Goal: Find specific page/section: Find specific page/section

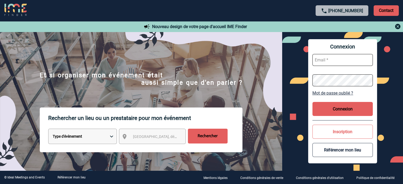
type input "tthiam@ime-groupe.com"
click at [337, 107] on button "Connexion" at bounding box center [342, 109] width 60 height 14
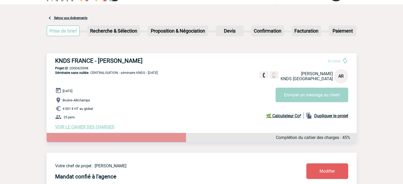
scroll to position [26, 0]
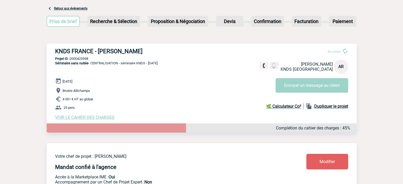
click at [87, 52] on h3 "KNDS FRANCE - [PERSON_NAME]" at bounding box center [134, 51] width 159 height 7
copy div "KNDS FRANCE - [PERSON_NAME]"
click at [81, 56] on div "KNDS FRANCE - [PERSON_NAME] En cours [PERSON_NAME] KNDS FRANCE AR Envoyer un me…" at bounding box center [202, 84] width 310 height 80
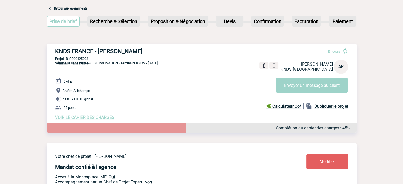
click at [81, 56] on div "KNDS FRANCE - [PERSON_NAME] En cours [PERSON_NAME] KNDS FRANCE AR Envoyer un me…" at bounding box center [202, 84] width 310 height 80
copy p "2000425998"
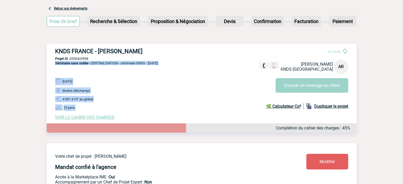
drag, startPoint x: 83, startPoint y: 109, endPoint x: 50, endPoint y: 69, distance: 51.9
click at [50, 69] on div "KNDS FRANCE - [PERSON_NAME] En cours [PERSON_NAME] KNDS FRANCE AR Envoyer un me…" at bounding box center [202, 84] width 310 height 80
copy div "Séminaire sans nuitée - CENTRALISATION - séminaire KNDS - [DATE] [DATE] Bruère-…"
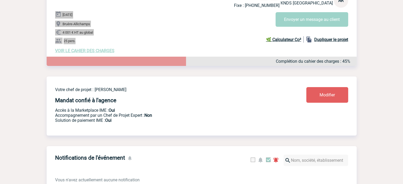
scroll to position [43, 0]
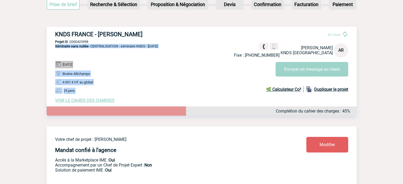
click at [99, 102] on span "VOIR LE CAHIER DES CHARGES" at bounding box center [84, 100] width 59 height 5
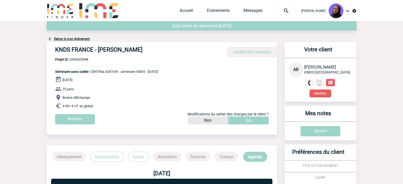
click at [82, 58] on span "Projet ID : 2000425998" at bounding box center [106, 59] width 102 height 4
copy span "2000425998"
